Goal: Find specific page/section: Find specific page/section

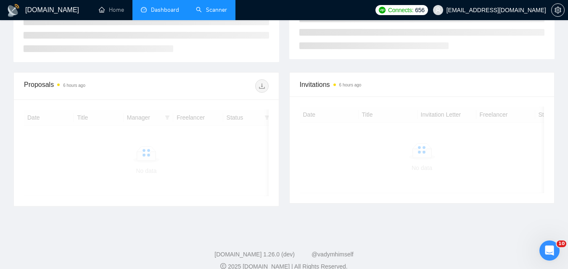
scroll to position [198, 0]
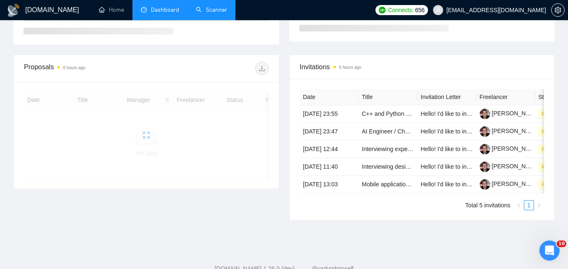
click at [210, 9] on link "Scanner" at bounding box center [211, 9] width 31 height 7
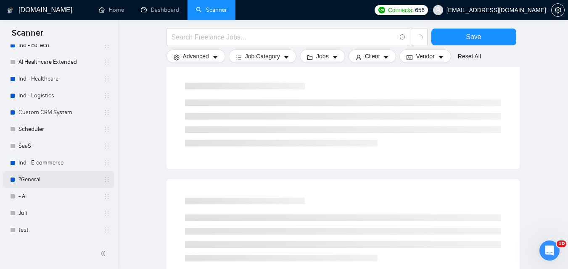
scroll to position [227, 0]
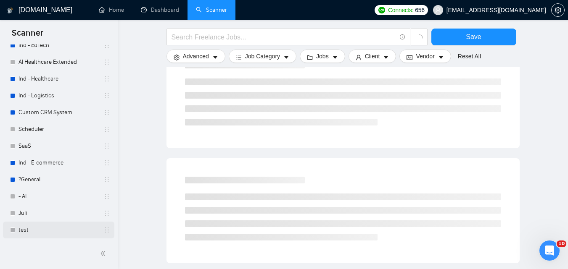
click at [54, 232] on link "test" at bounding box center [58, 230] width 80 height 17
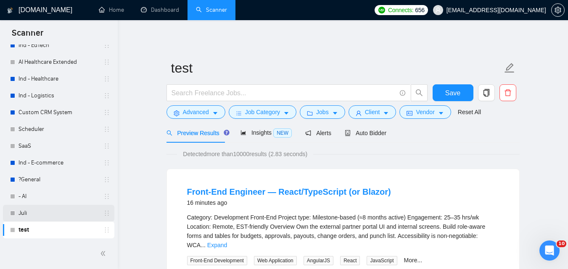
click at [48, 208] on link "Juli" at bounding box center [58, 213] width 80 height 17
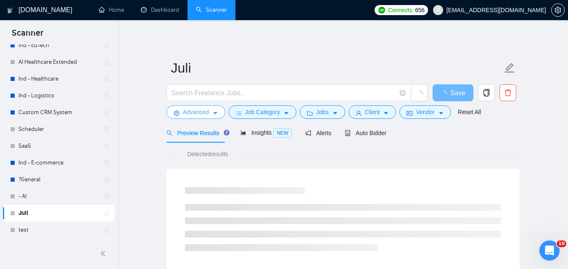
click at [209, 115] on button "Advanced" at bounding box center [195, 111] width 59 height 13
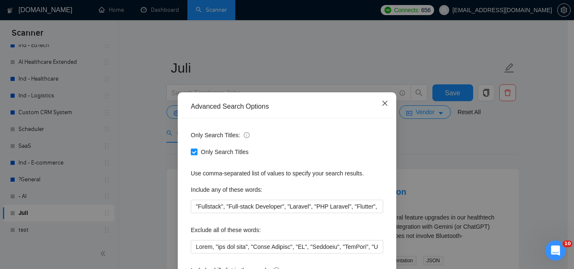
click at [382, 105] on icon "close" at bounding box center [384, 103] width 5 height 5
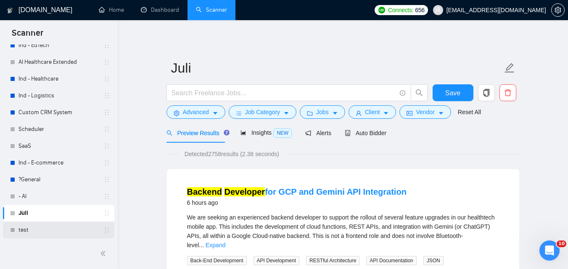
click at [35, 234] on link "test" at bounding box center [58, 230] width 80 height 17
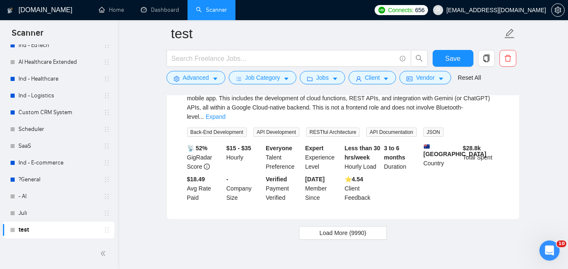
scroll to position [1844, 0]
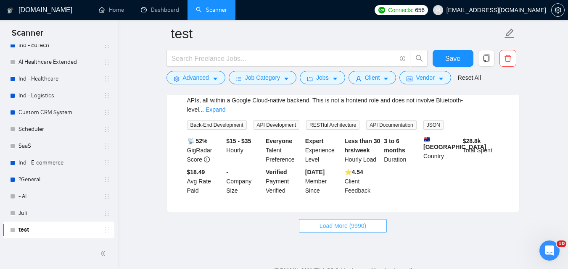
click at [329, 221] on span "Load More (9990)" at bounding box center [342, 225] width 47 height 9
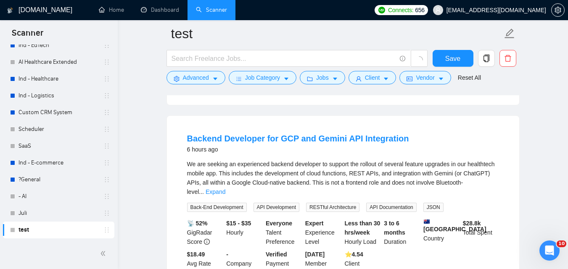
scroll to position [1760, 0]
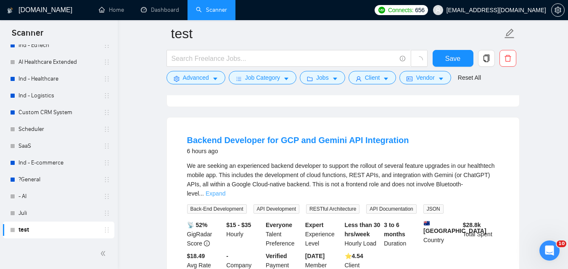
click at [225, 190] on link "Expand" at bounding box center [216, 193] width 20 height 7
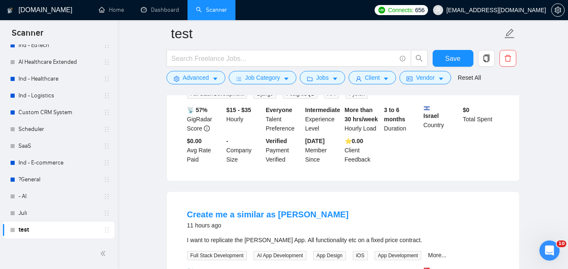
scroll to position [2769, 0]
